Goal: Navigation & Orientation: Find specific page/section

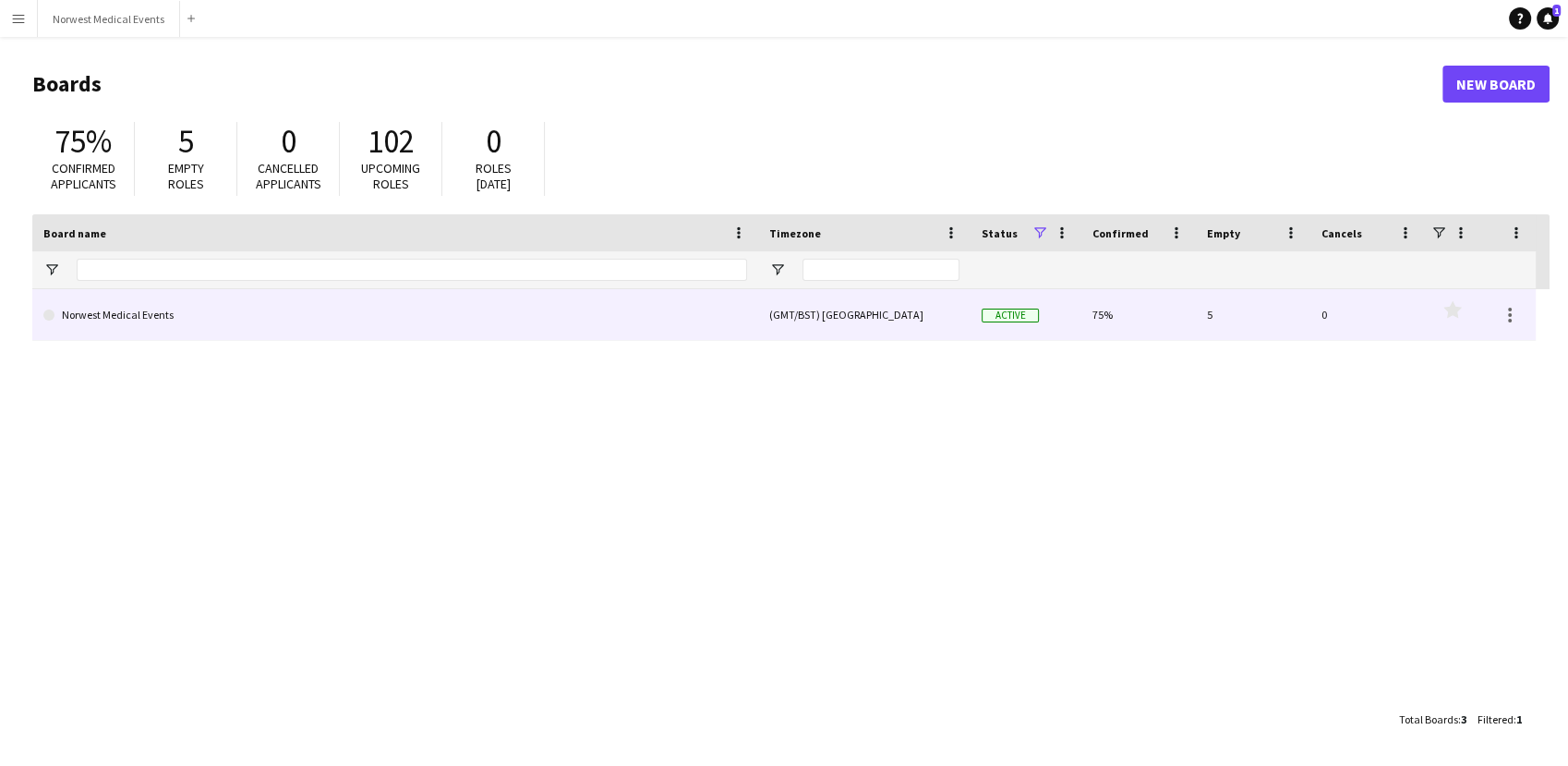
click at [274, 312] on link "Norwest Medical Events" at bounding box center [395, 315] width 703 height 52
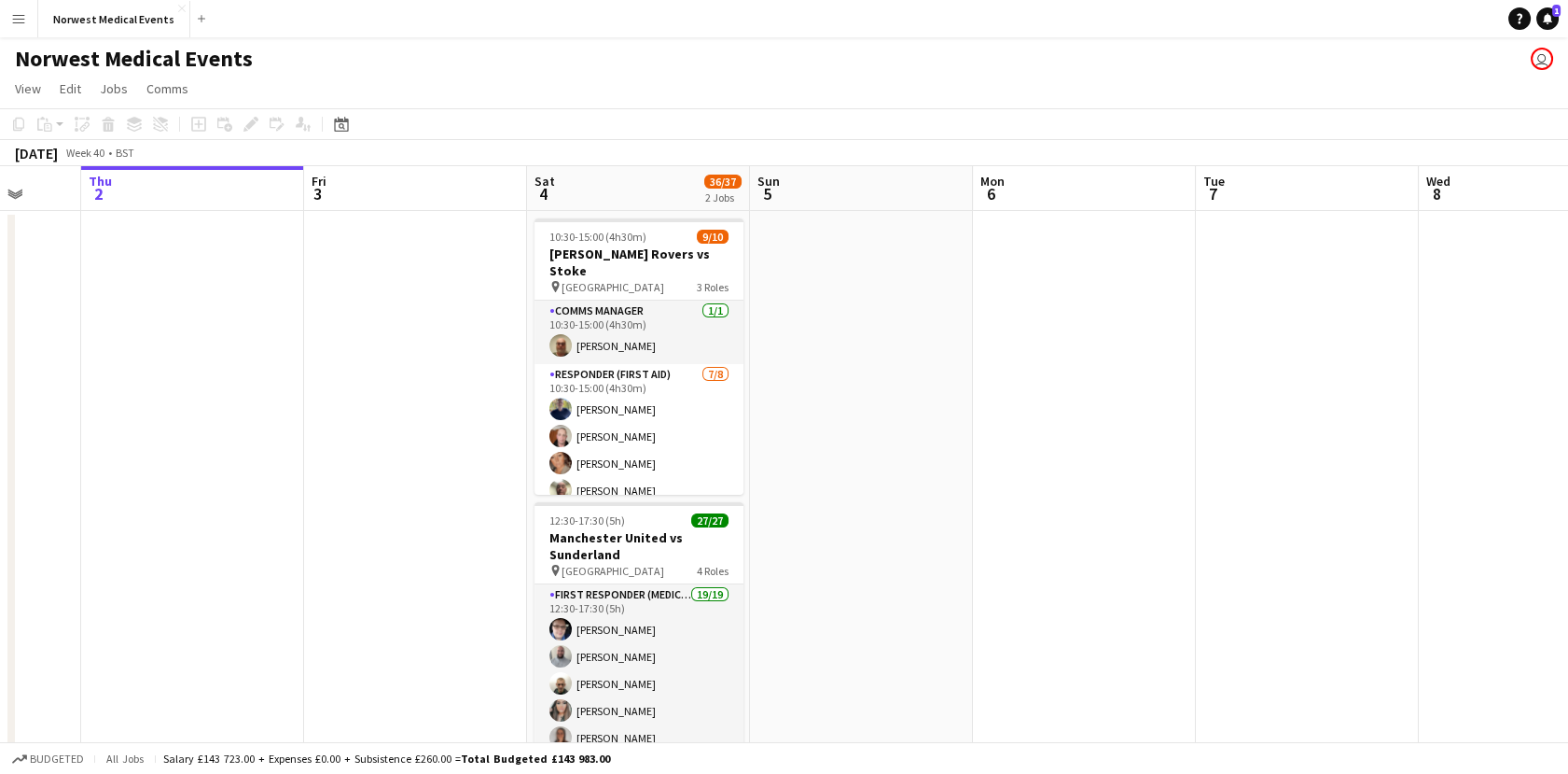
scroll to position [0, 589]
drag, startPoint x: 1107, startPoint y: 377, endPoint x: 963, endPoint y: 367, distance: 144.3
click at [963, 367] on app-calendar-viewport "Mon 29 Tue 30 10/10 1 Job Wed 1 Thu 2 Fri 3 Sat 4 36/37 2 Jobs Sun 5 Mon 6 Tue …" at bounding box center [784, 533] width 1568 height 735
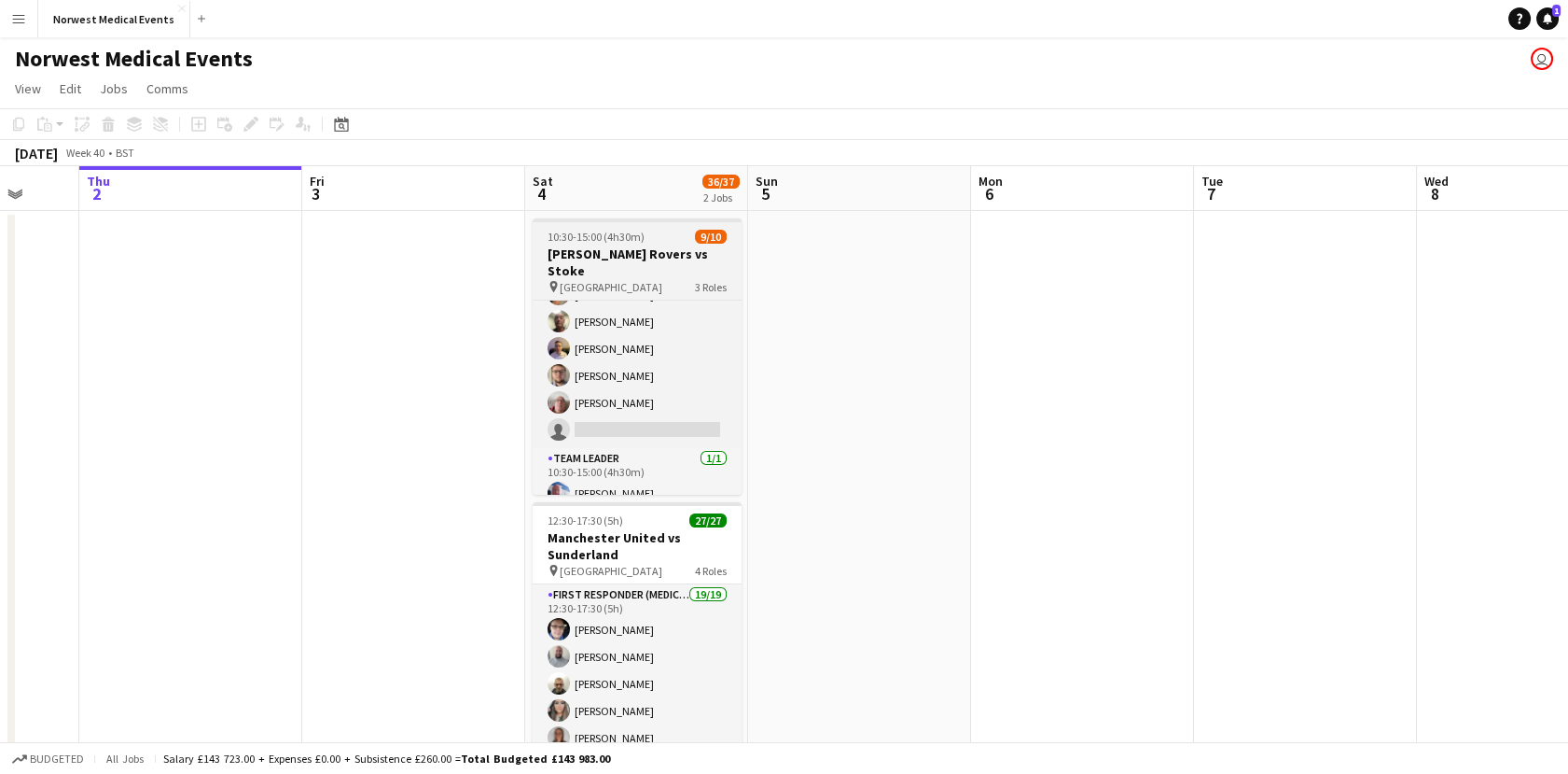
scroll to position [0, 0]
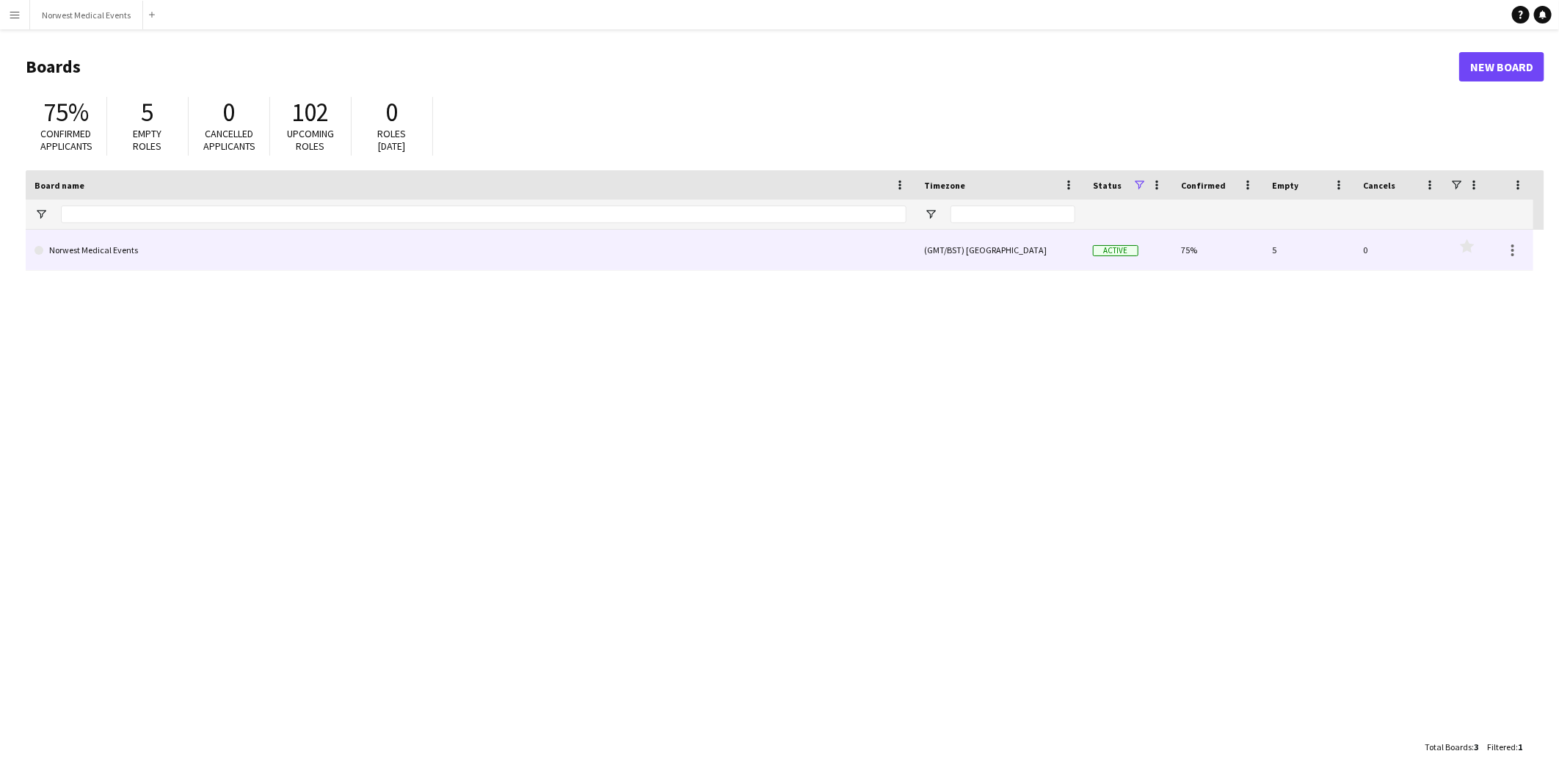
click at [267, 260] on link "Norwest Medical Events" at bounding box center [470, 250] width 872 height 41
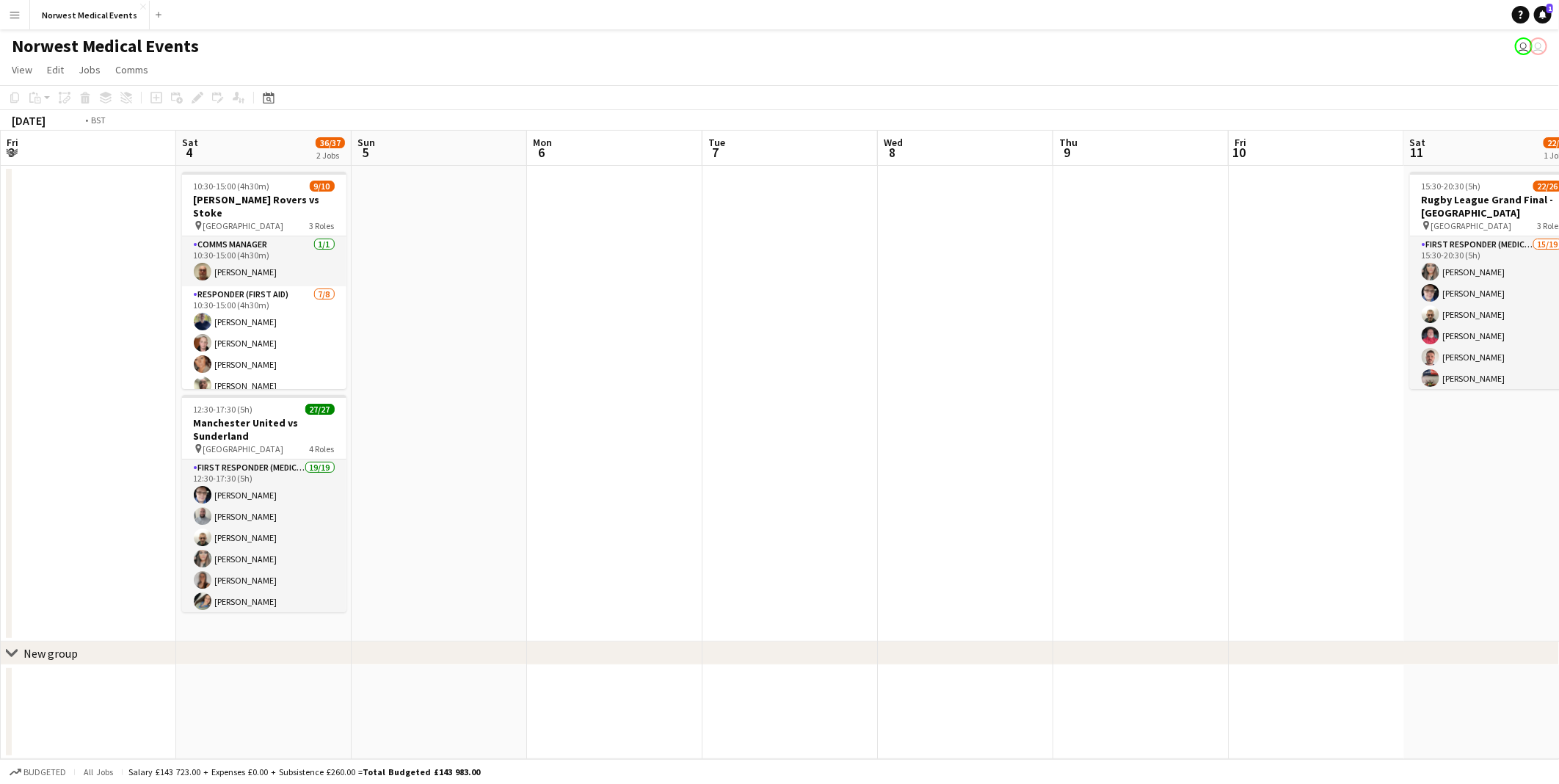
scroll to position [0, 554]
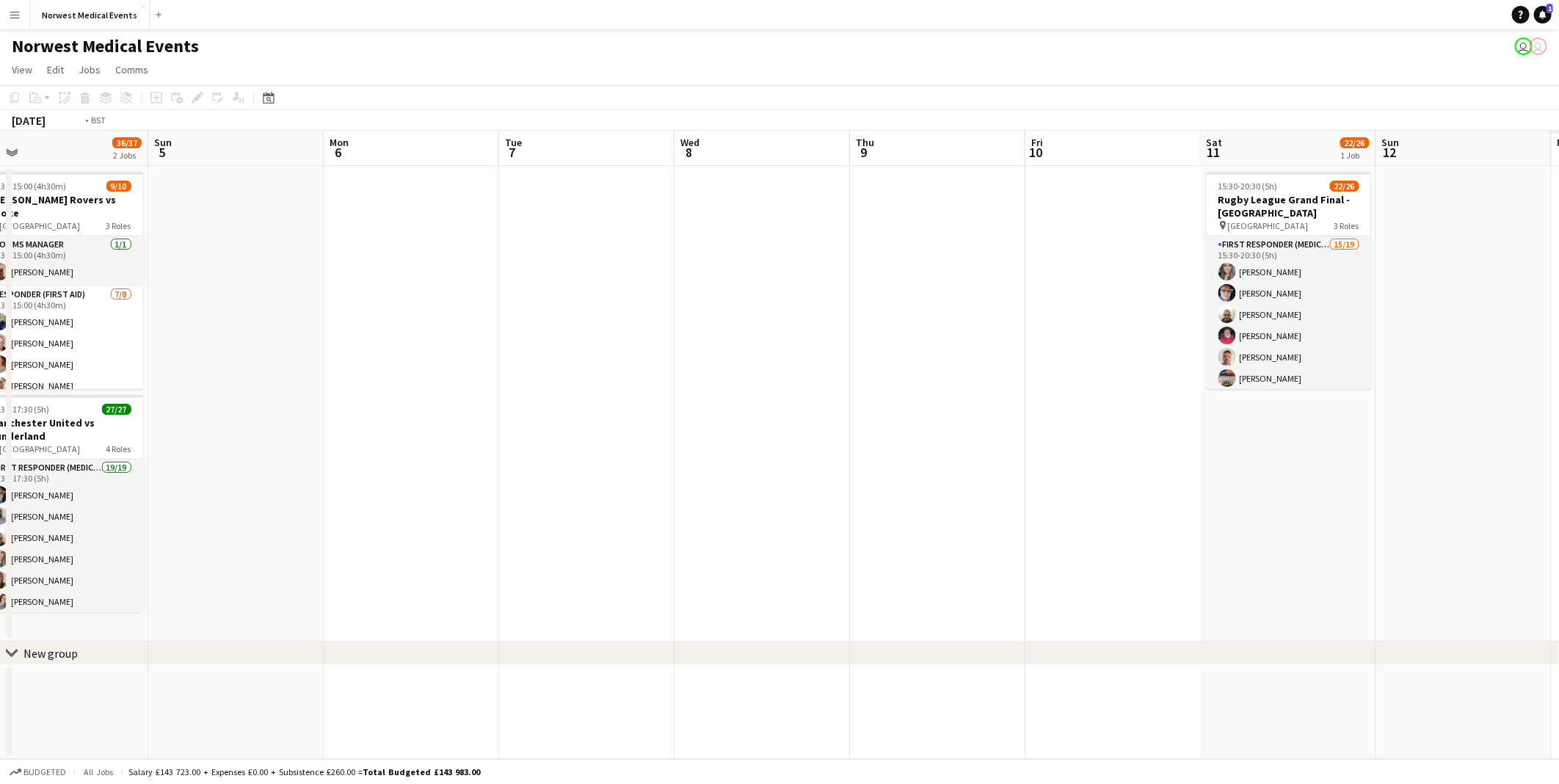
drag, startPoint x: 1088, startPoint y: 351, endPoint x: 48, endPoint y: 477, distance: 1047.6
click at [0, 356] on html "Menu Boards Boards Boards All jobs Status Workforce Workforce My Workforce Recr…" at bounding box center [780, 392] width 1559 height 784
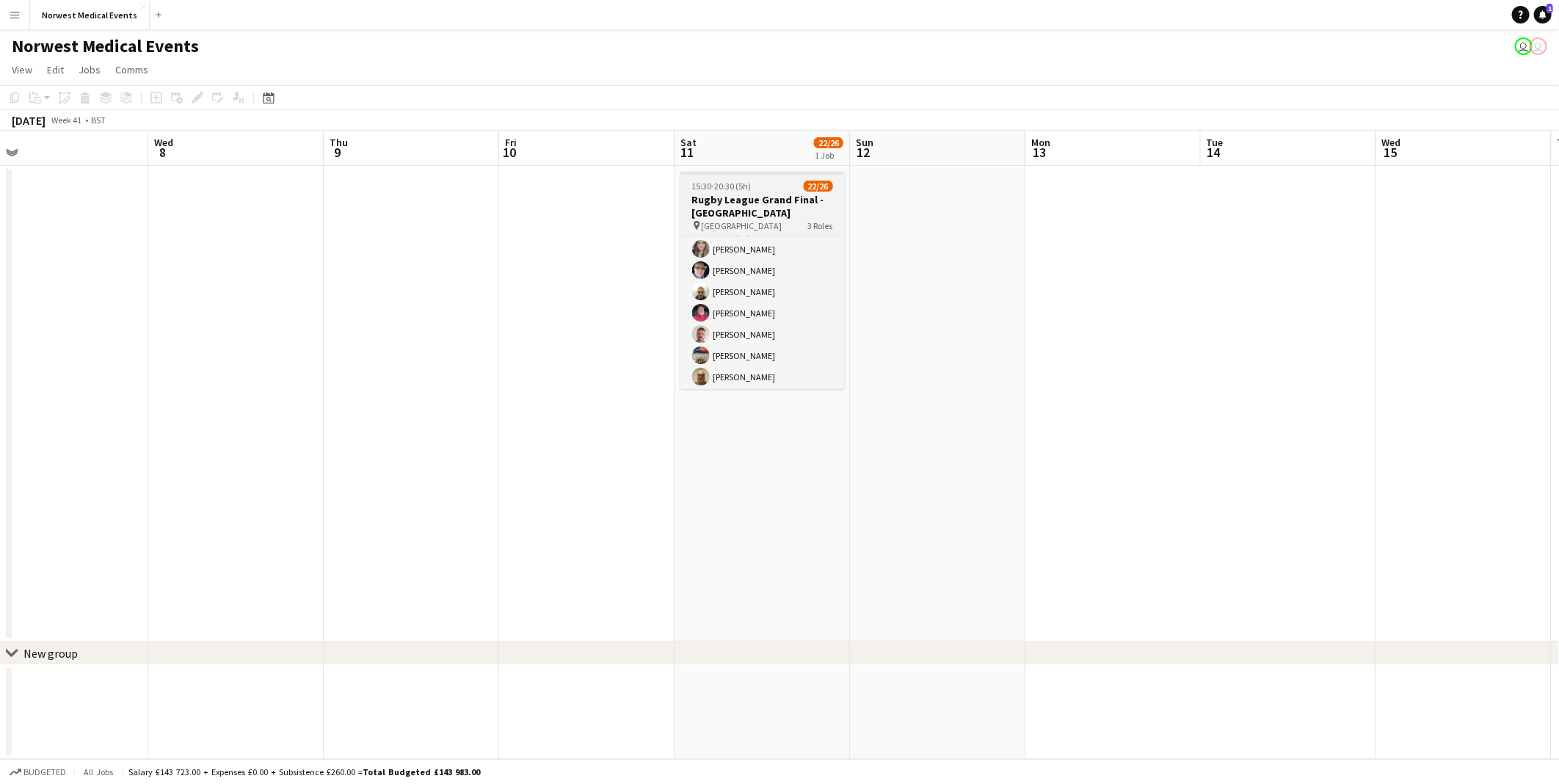
scroll to position [0, 0]
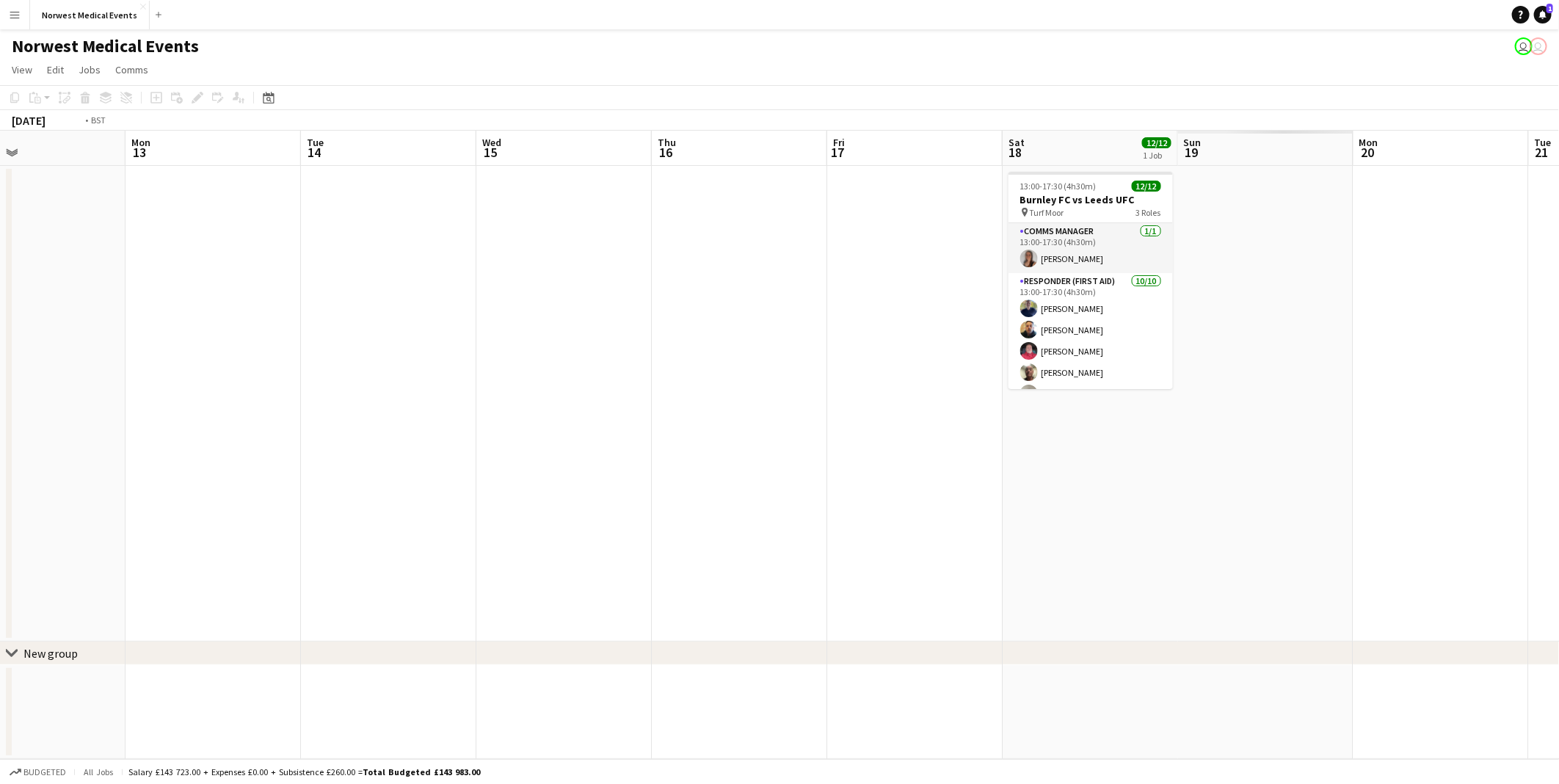
drag, startPoint x: 495, startPoint y: 413, endPoint x: 186, endPoint y: 407, distance: 309.1
click at [186, 356] on app-calendar-viewport "Thu 9 Fri 10 Sat 11 22/26 1 Job Sun 12 Mon 13 Tue 14 Wed 15 Thu 16 Fri 17 Sat 1…" at bounding box center [780, 444] width 1559 height 628
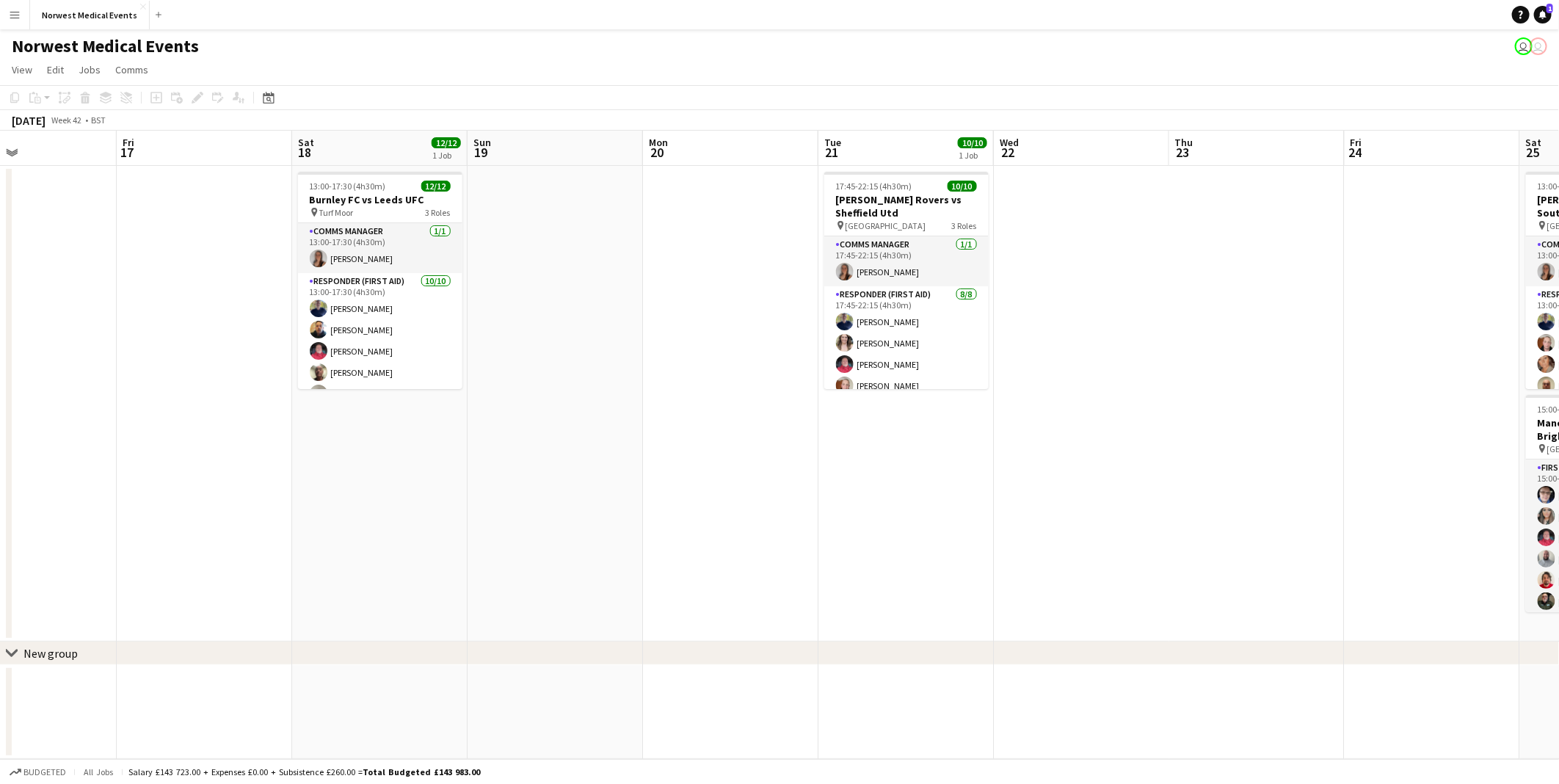
drag, startPoint x: 328, startPoint y: 496, endPoint x: 99, endPoint y: 496, distance: 229.0
click at [99, 356] on app-calendar-viewport "Mon 13 Tue 14 Wed 15 Thu 16 Fri 17 Sat 18 12/12 1 Job Sun 19 Mon 20 Tue 21 10/1…" at bounding box center [780, 444] width 1559 height 628
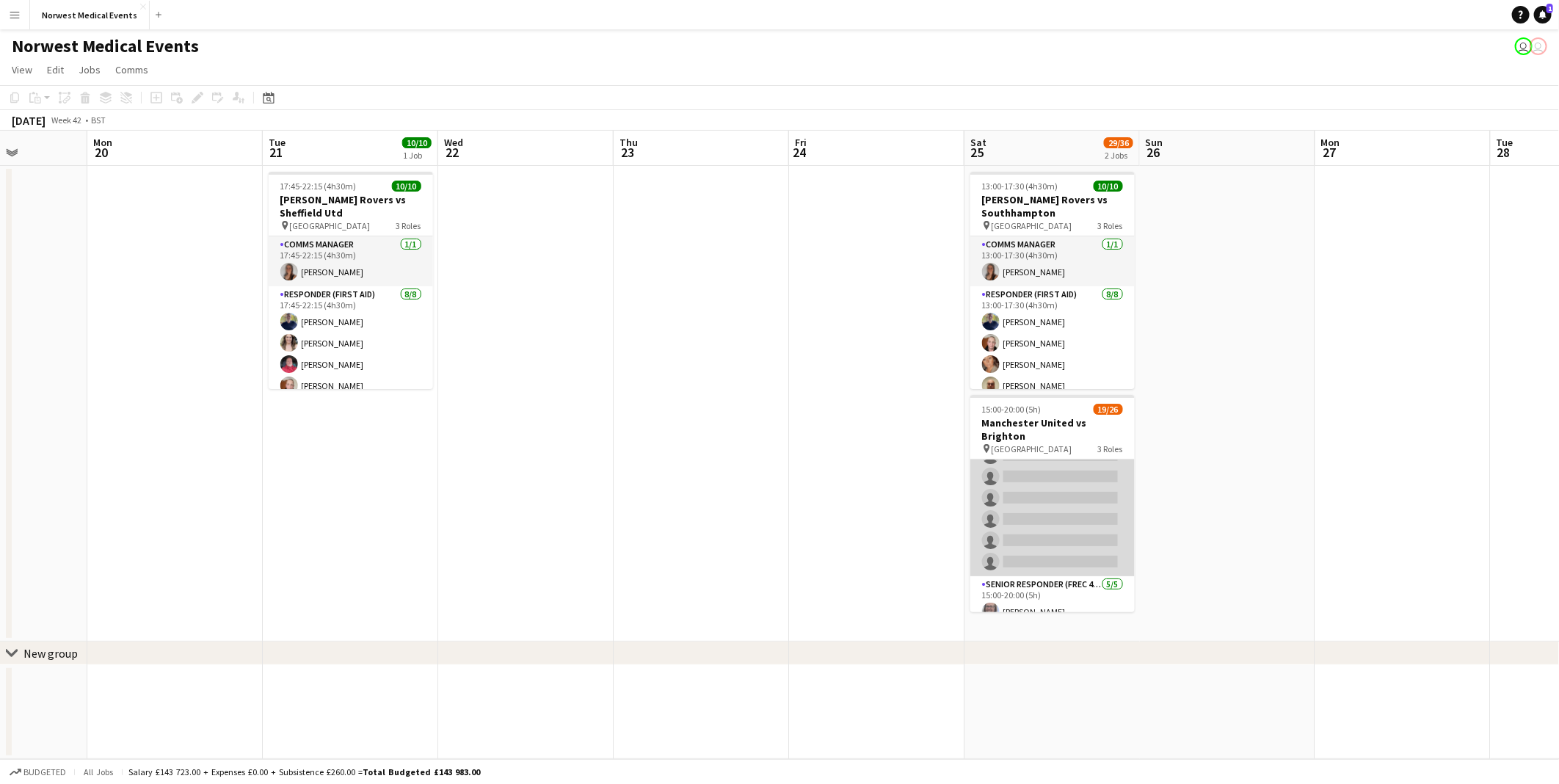
scroll to position [474, 0]
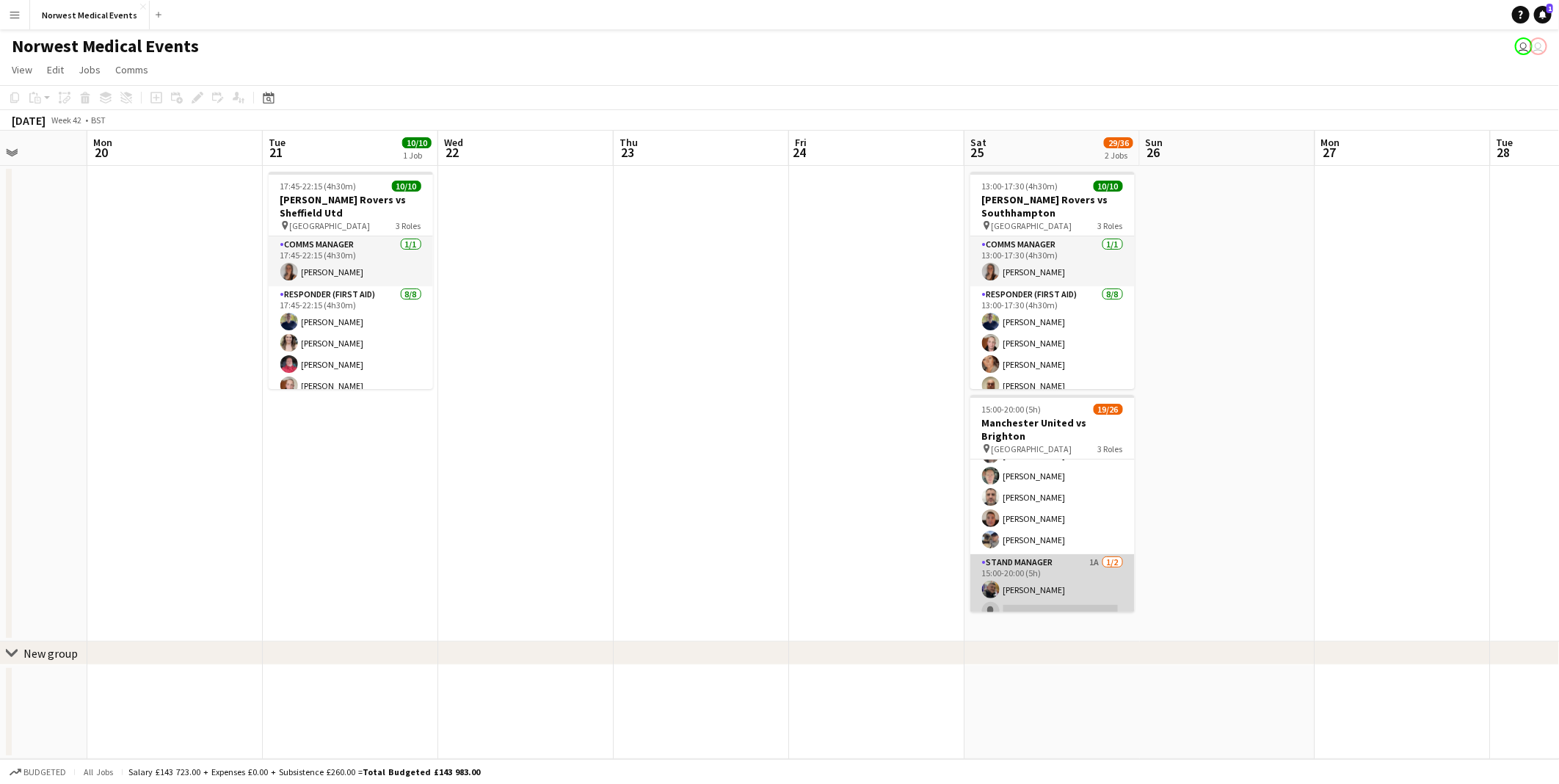
click at [759, 356] on app-card-role "Stand Manager 1A 1/2 15:00-20:00 (5h) Jordan Marsden single-neutral-actions" at bounding box center [1053, 590] width 165 height 71
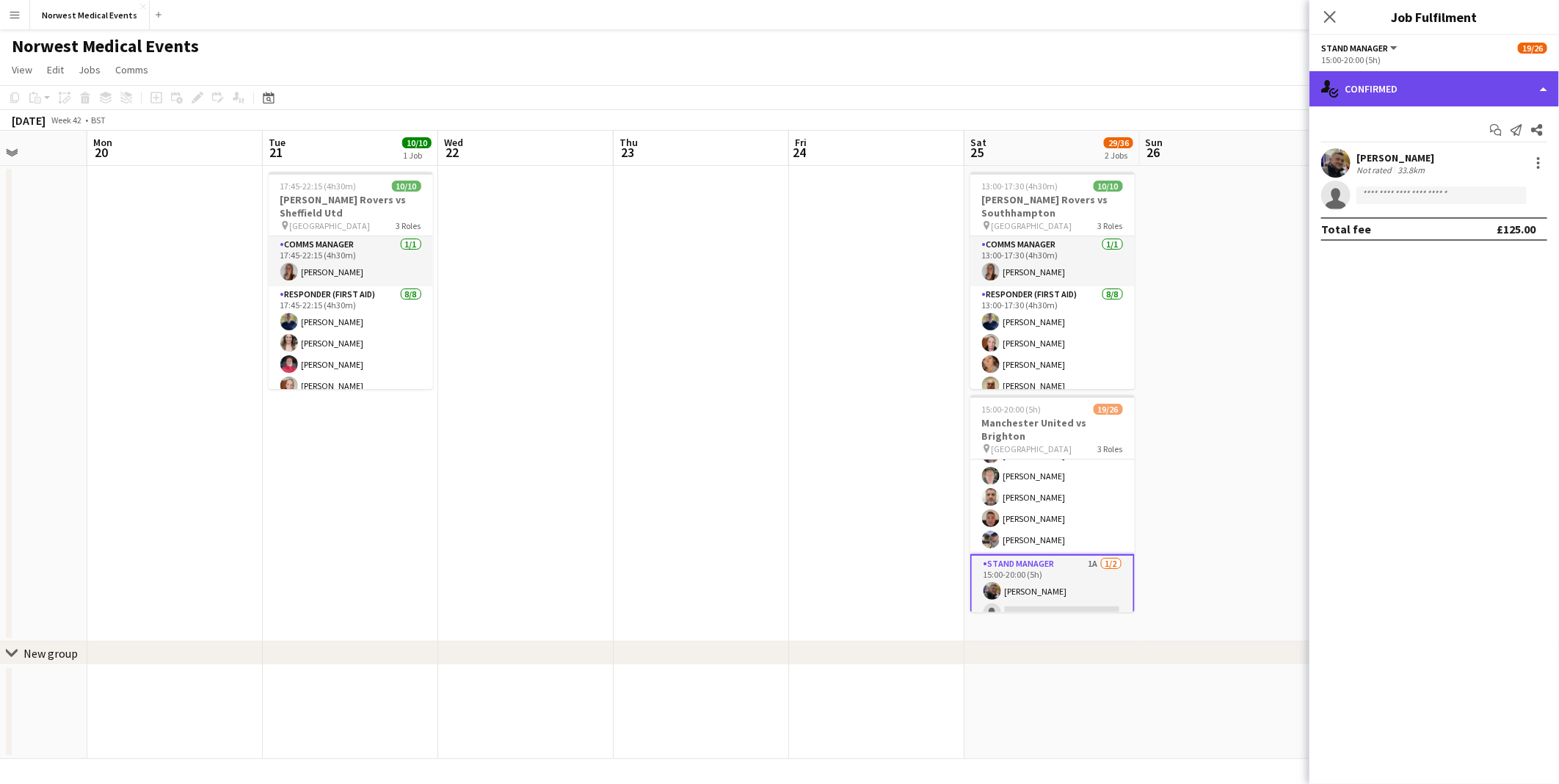
click at [759, 87] on div "single-neutral-actions-check-2 Confirmed" at bounding box center [1433, 88] width 249 height 35
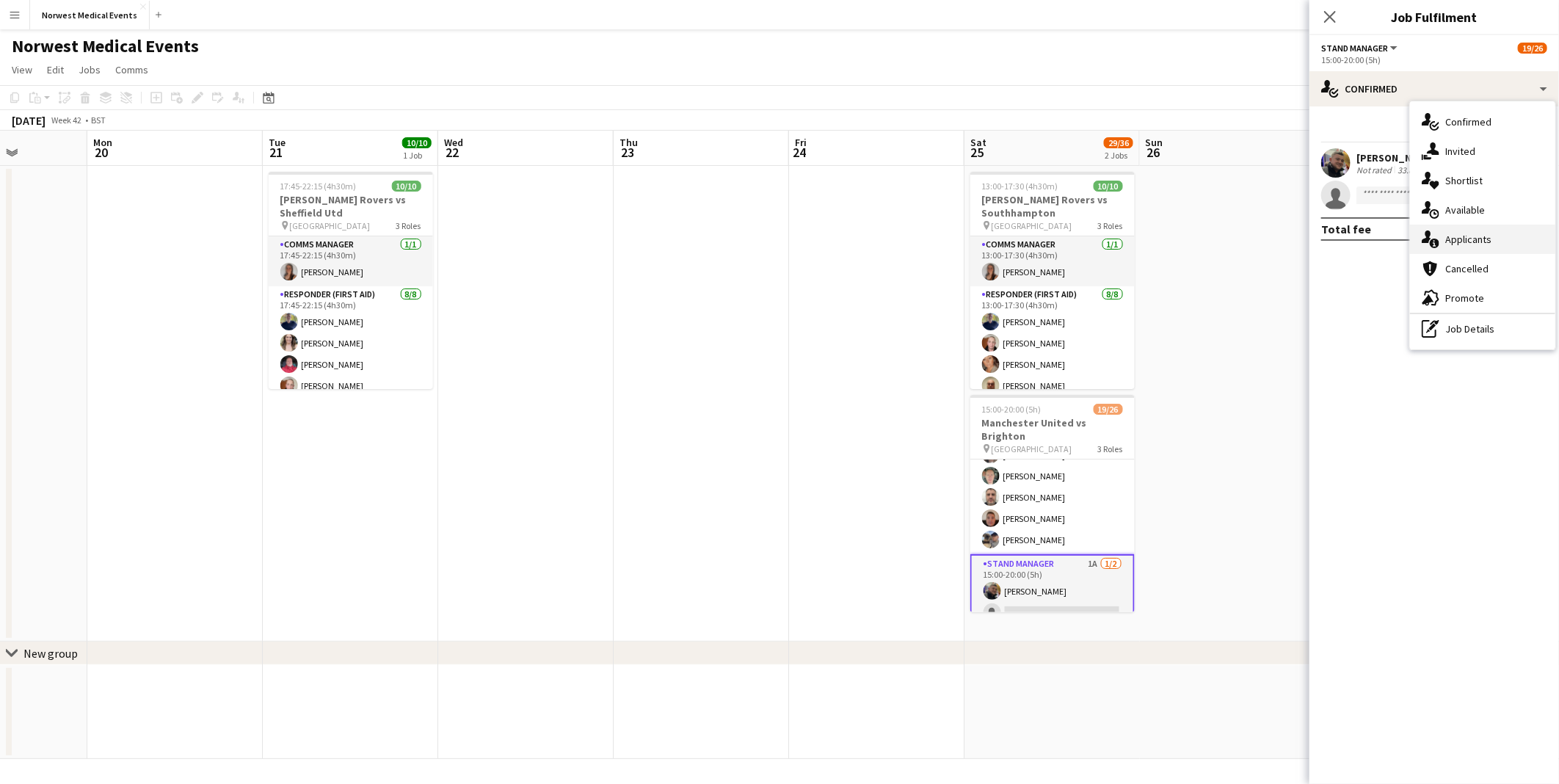
click at [759, 238] on span "Applicants" at bounding box center [1468, 239] width 47 height 13
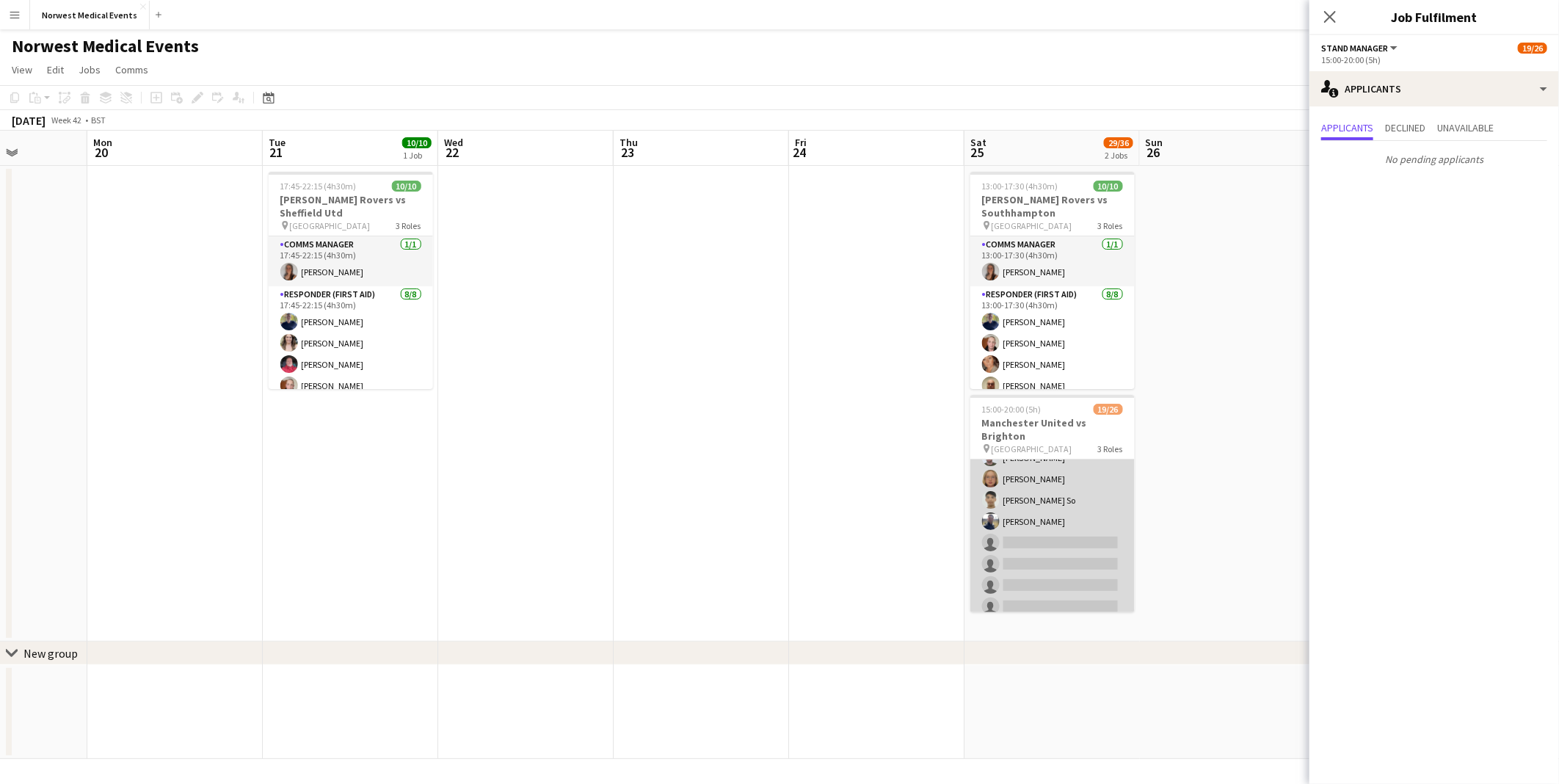
click at [759, 356] on app-card-role "First Responder (Medical) 13/19 15:00-20:00 (5h) Phil Brown Kayleigh O'Donnell …" at bounding box center [1053, 447] width 165 height 433
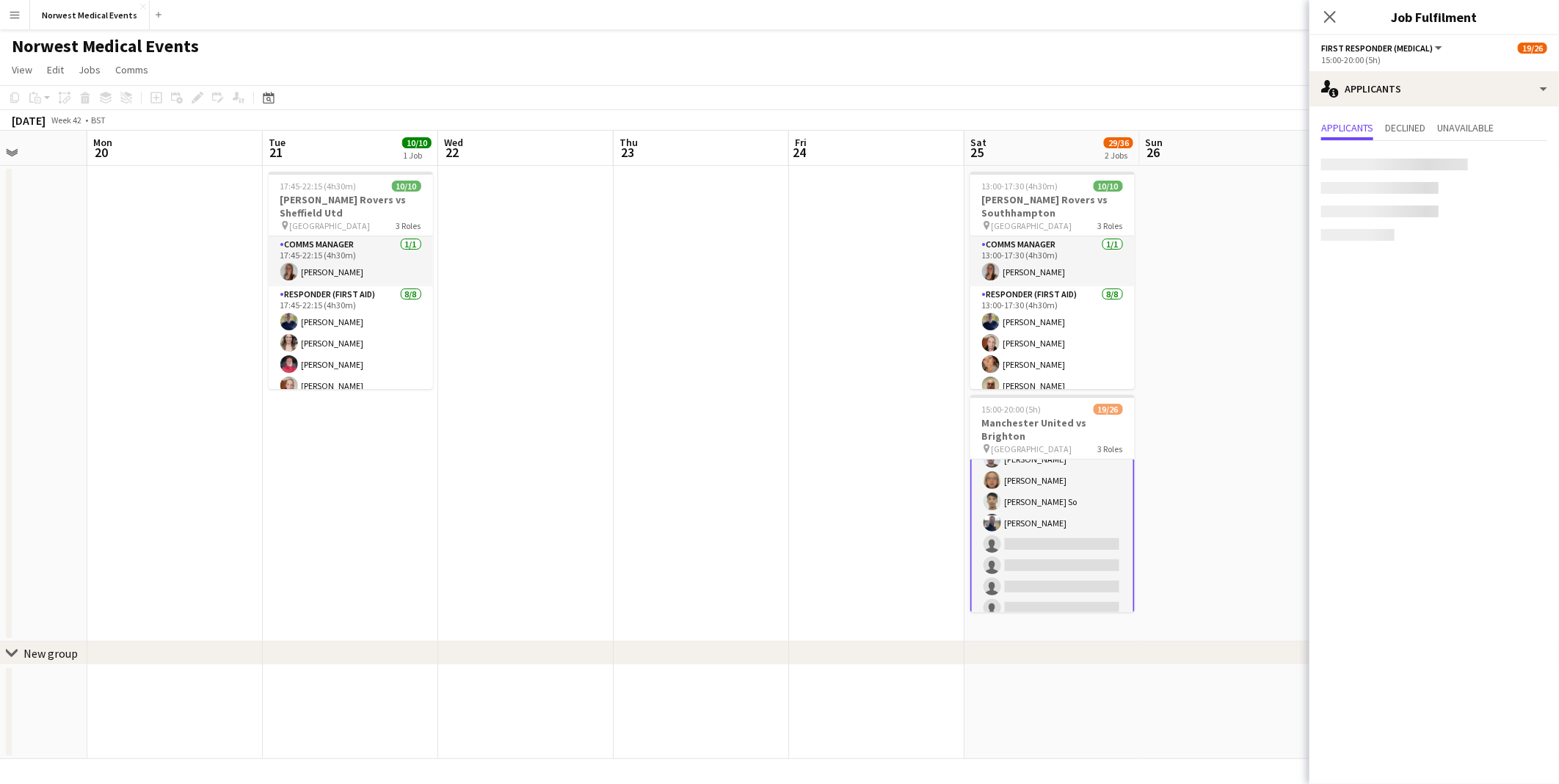
scroll to position [230, 0]
click at [759, 15] on icon at bounding box center [1329, 16] width 14 height 14
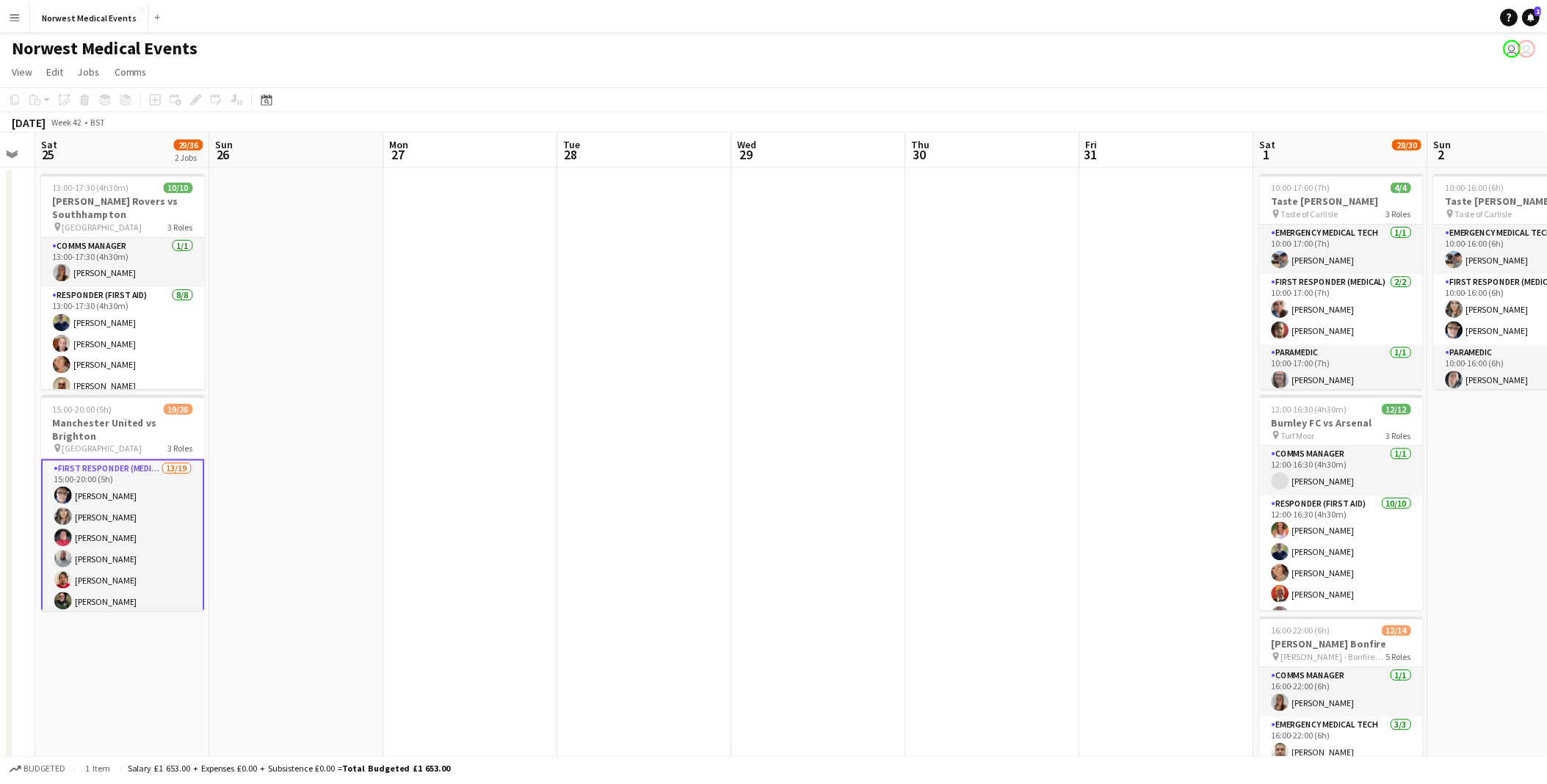
scroll to position [0, 488]
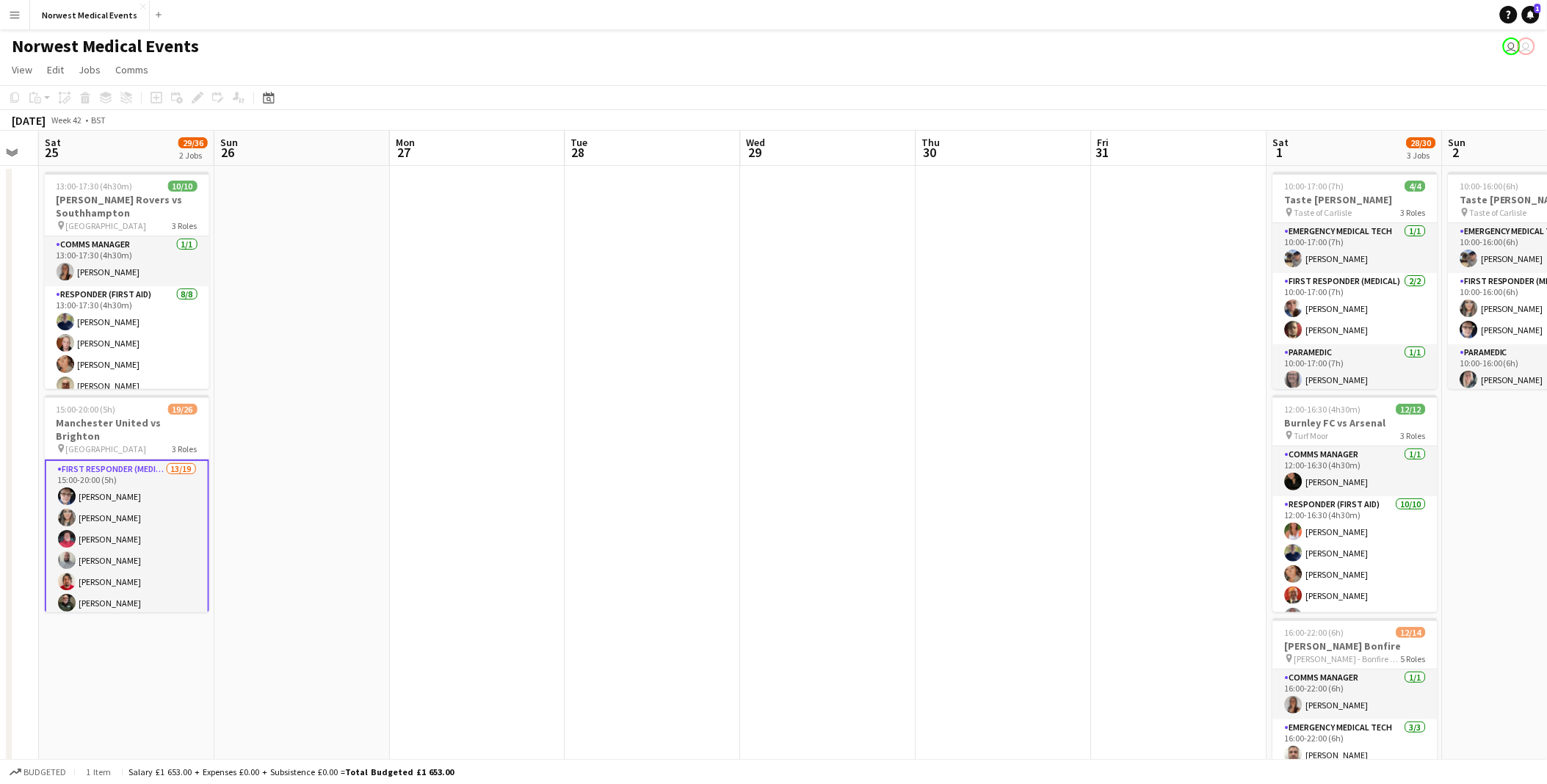
drag, startPoint x: 730, startPoint y: 501, endPoint x: 353, endPoint y: 537, distance: 378.7
click at [353, 356] on app-calendar-viewport "Wed 22 Thu 23 Fri 24 Sat 25 29/36 2 Jobs Sun 26 Mon 27 Tue 28 Wed 29 Thu 30 Fri…" at bounding box center [774, 531] width 1547 height 801
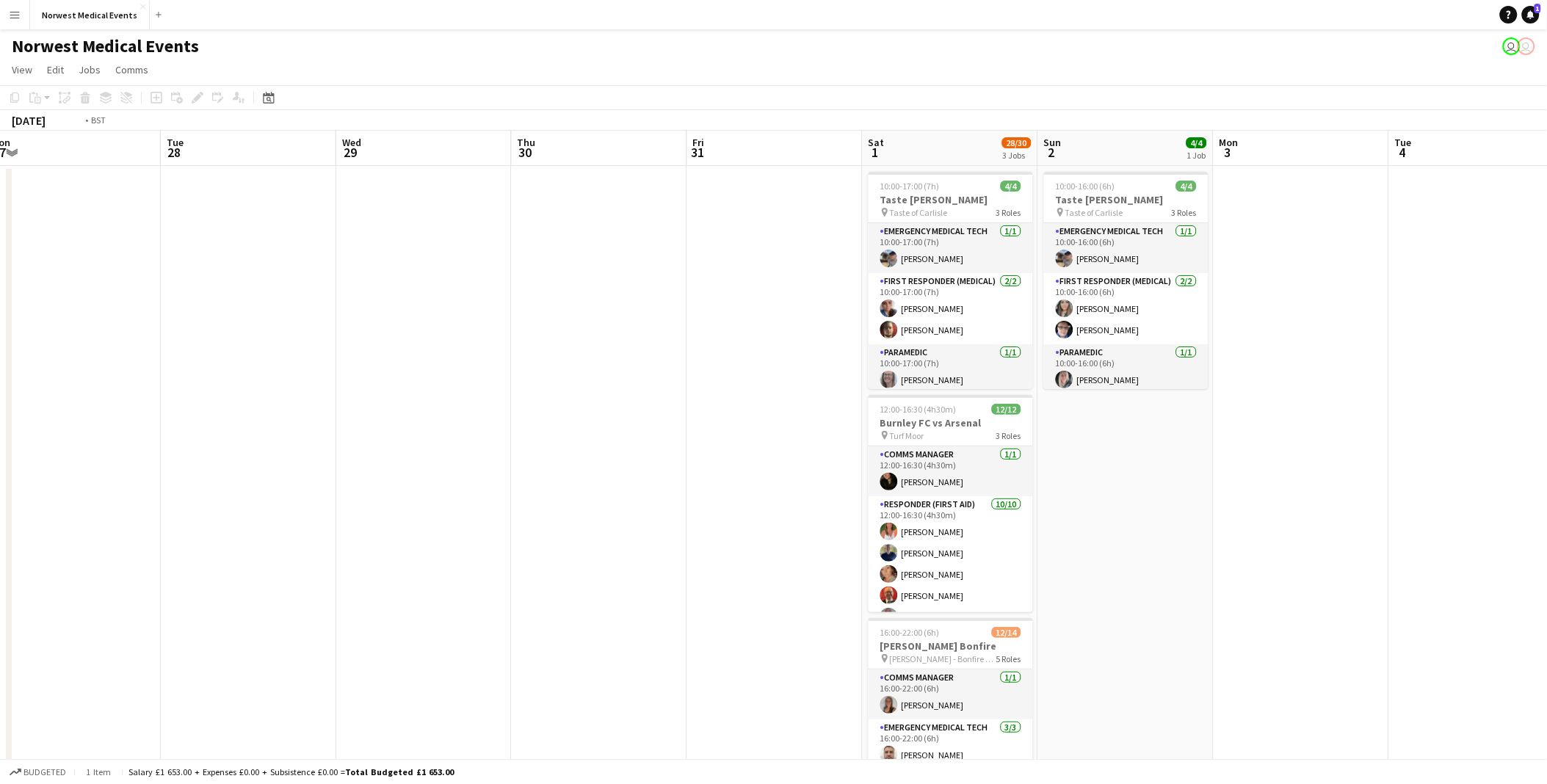
scroll to position [0, 586]
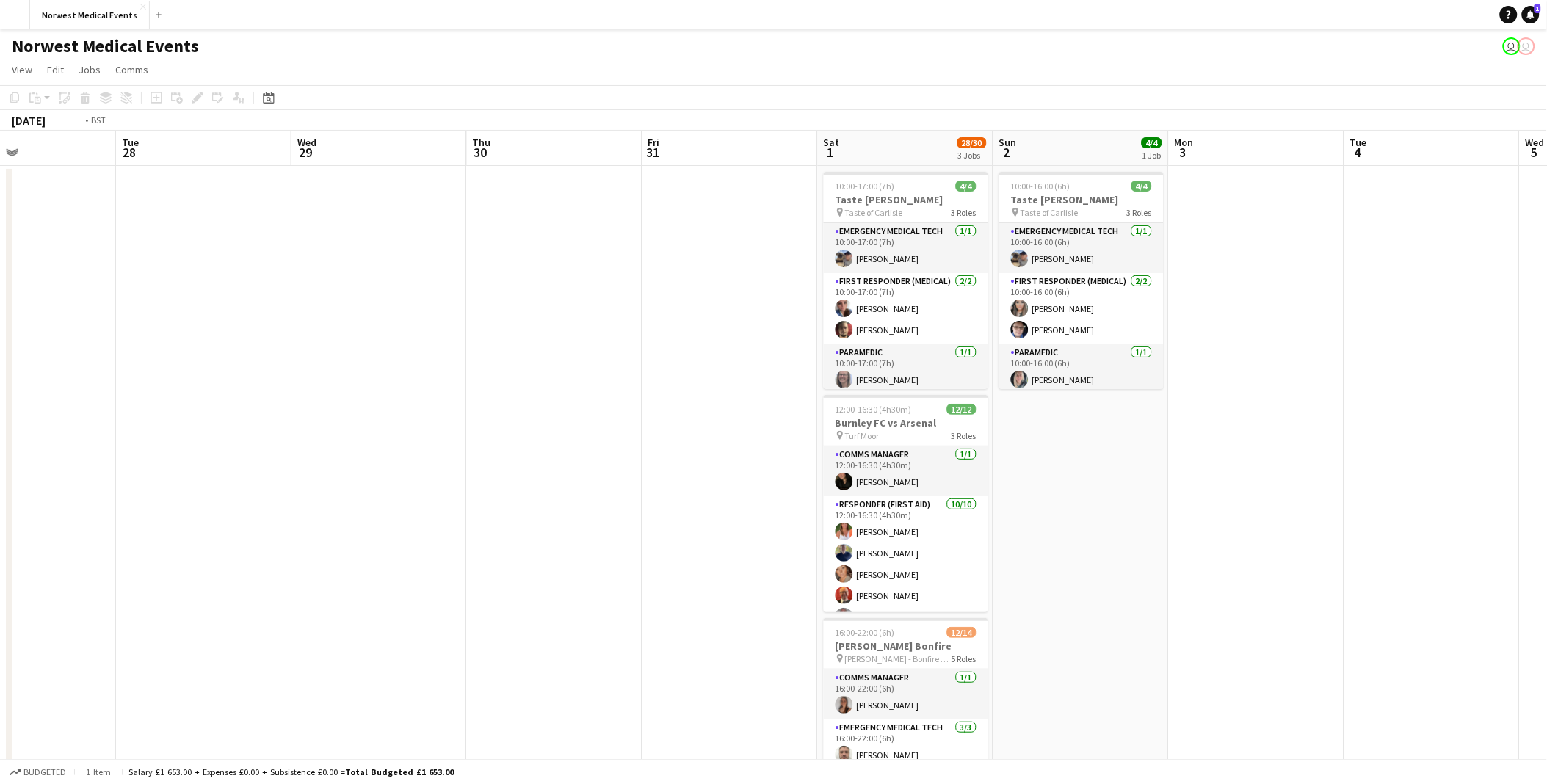
drag, startPoint x: 1142, startPoint y: 488, endPoint x: 342, endPoint y: 399, distance: 804.9
click at [342, 356] on app-calendar-viewport "Fri 24 Sat 25 29/36 2 Jobs Sun 26 Mon 27 Tue 28 Wed 29 Thu 30 Fri 31 Sat 1 28/3…" at bounding box center [774, 531] width 1547 height 801
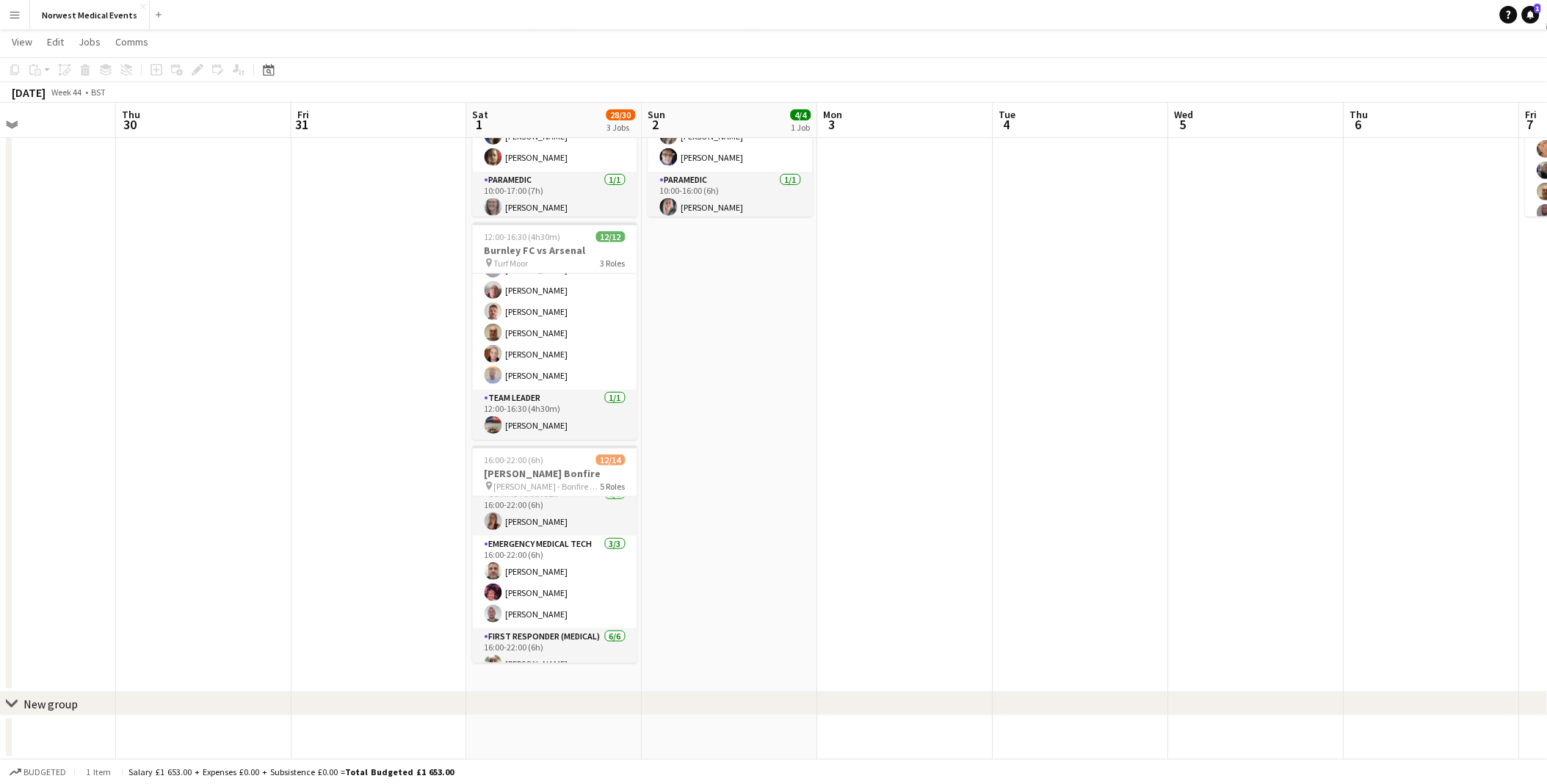
scroll to position [0, 0]
